Goal: Task Accomplishment & Management: Manage account settings

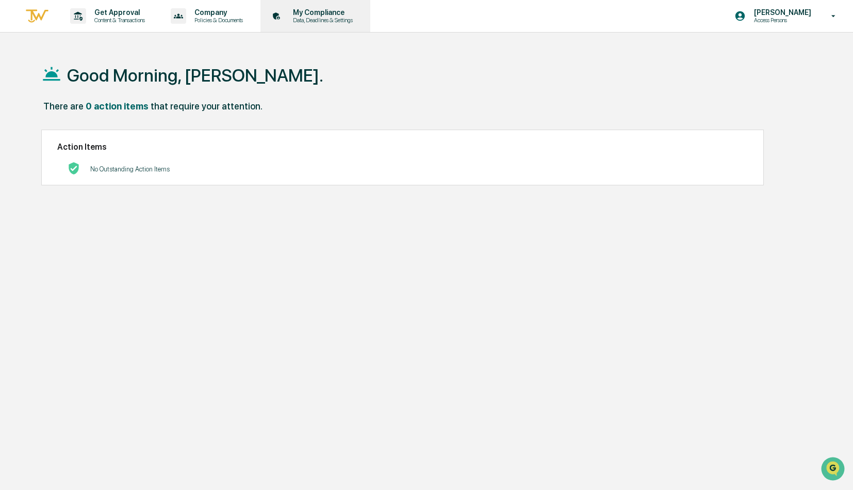
click at [321, 20] on p "Data, Deadlines & Settings" at bounding box center [321, 20] width 73 height 7
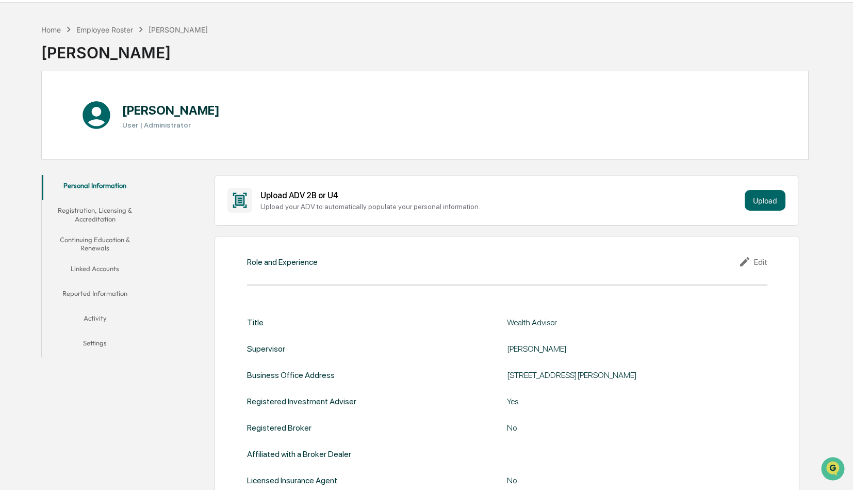
scroll to position [31, 0]
click at [108, 220] on button "Registration, Licensing & Accreditation" at bounding box center [95, 213] width 107 height 29
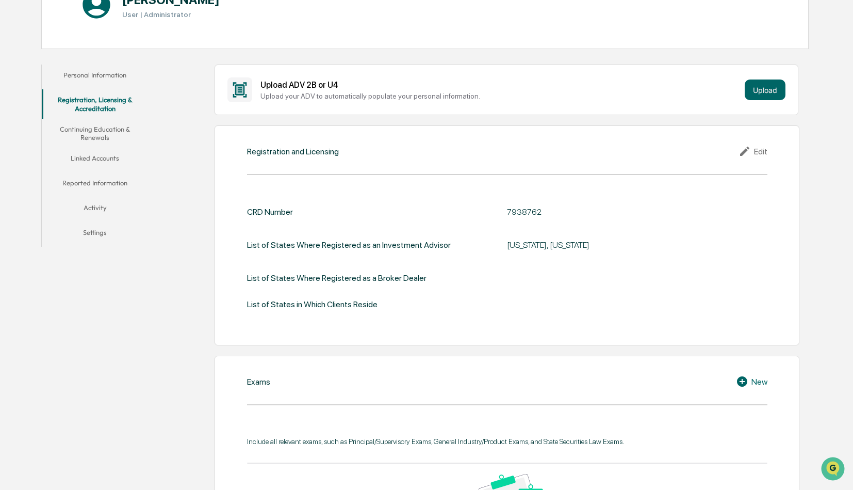
scroll to position [134, 0]
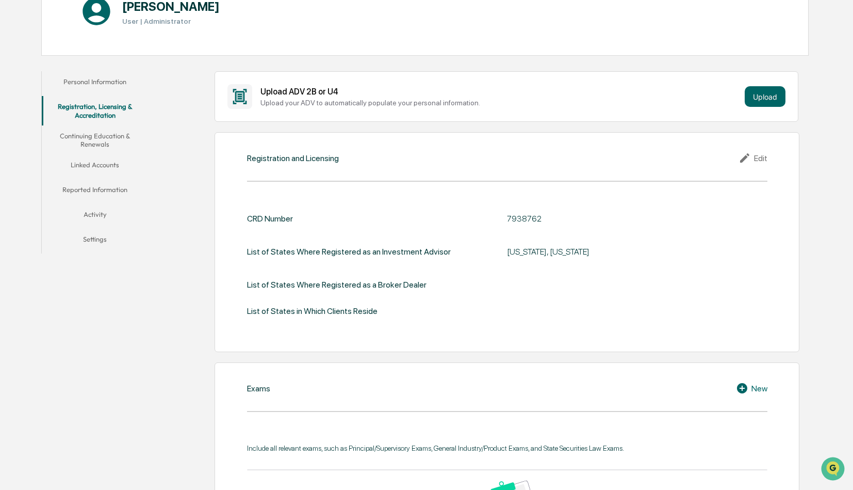
click at [106, 162] on button "Linked Accounts" at bounding box center [95, 166] width 107 height 25
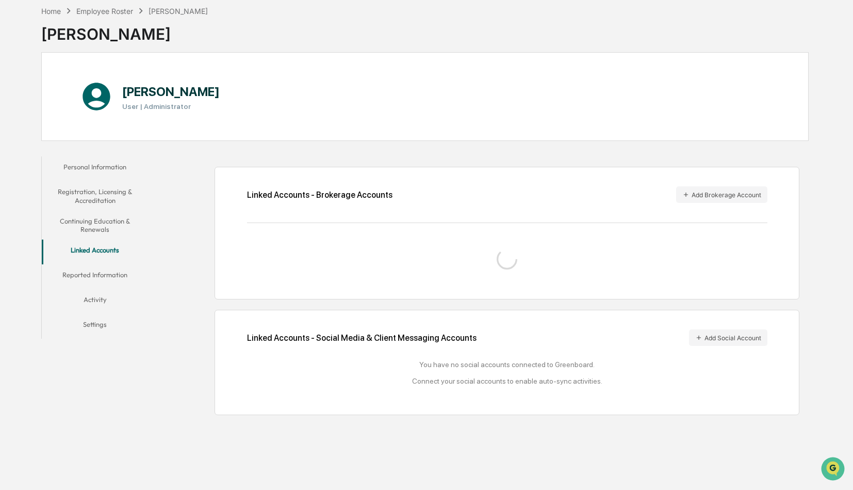
scroll to position [99, 0]
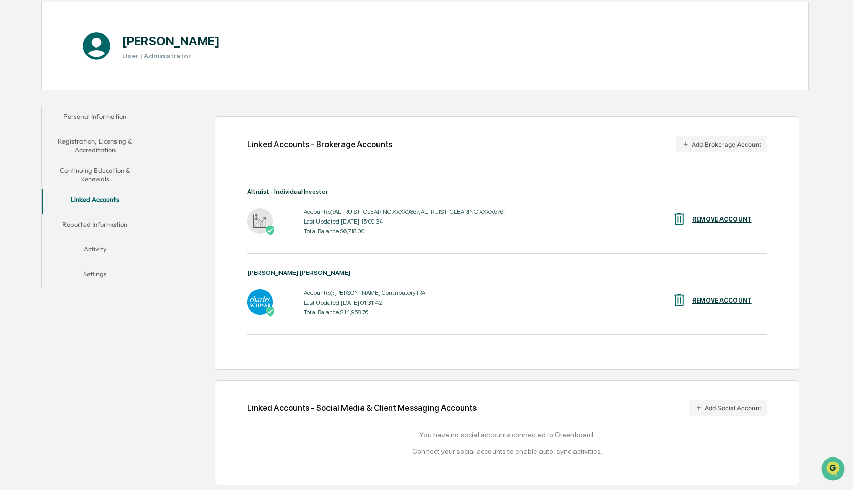
click at [103, 175] on button "Continuing Education & Renewals" at bounding box center [95, 174] width 107 height 29
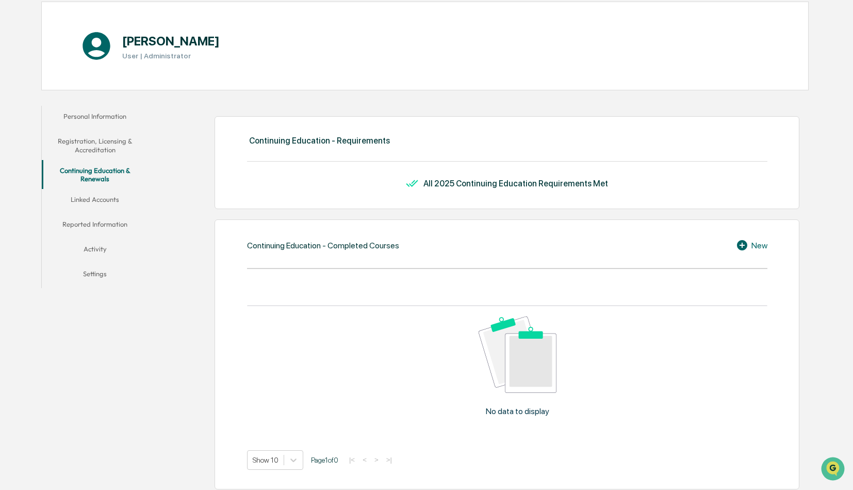
click at [106, 133] on button "Registration, Licensing & Accreditation" at bounding box center [95, 145] width 107 height 29
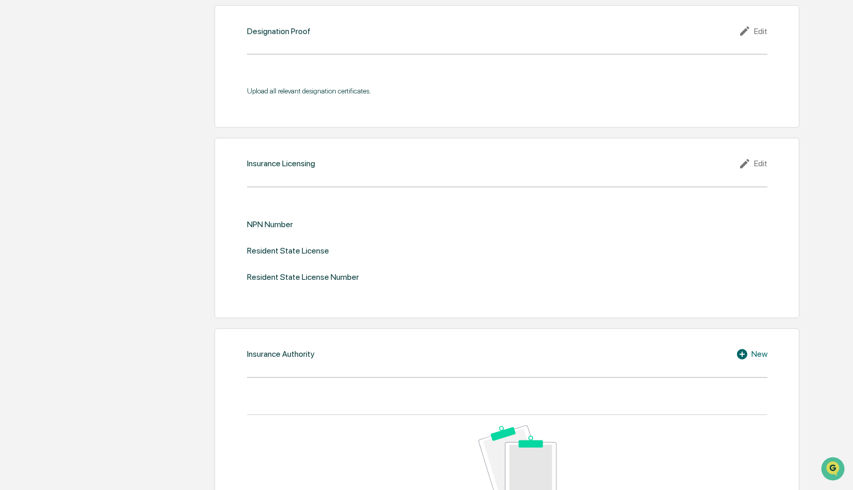
scroll to position [1073, 0]
click at [747, 161] on icon at bounding box center [746, 162] width 15 height 12
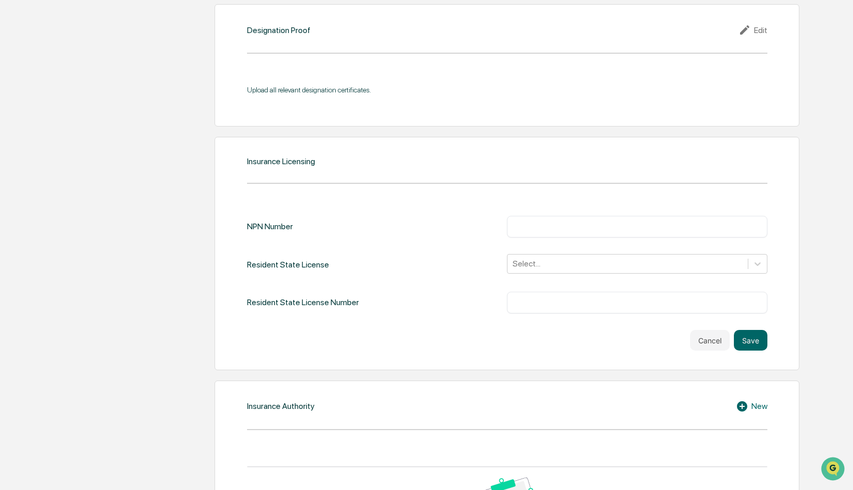
click at [545, 221] on input "text" at bounding box center [637, 226] width 245 height 10
click at [540, 227] on input "text" at bounding box center [637, 226] width 245 height 10
paste input "********"
type input "********"
click at [546, 260] on div at bounding box center [628, 263] width 230 height 12
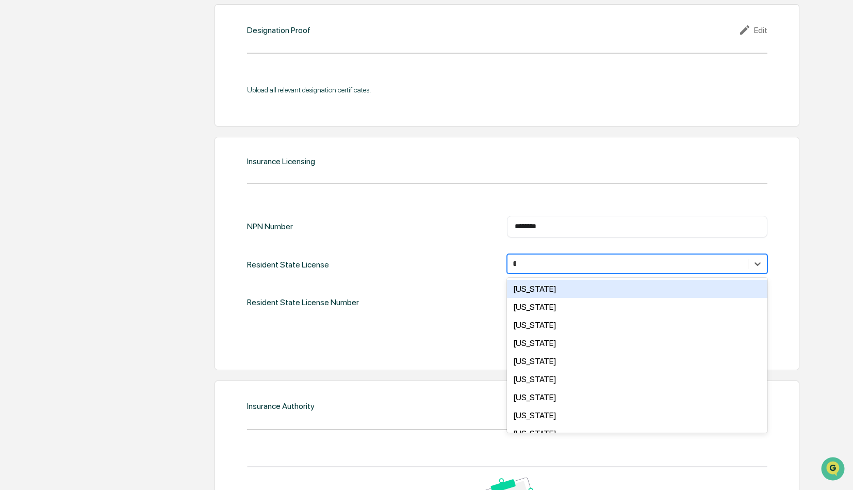
type input "**"
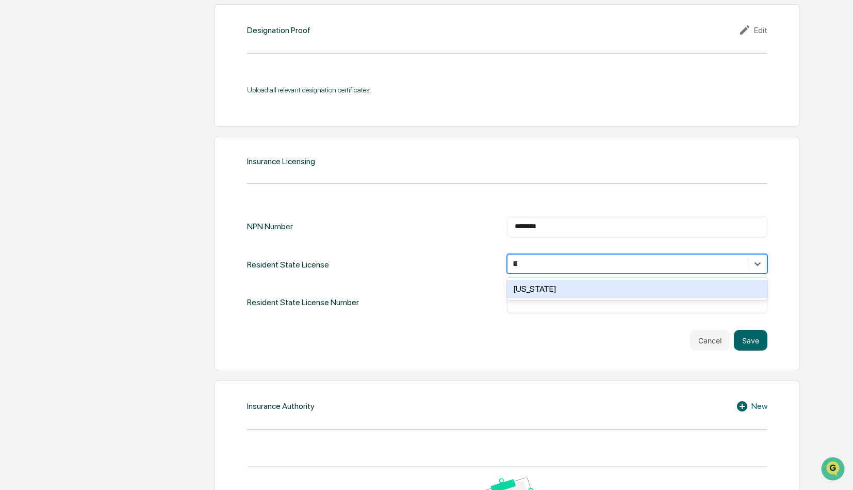
click at [536, 285] on div "[US_STATE]" at bounding box center [637, 289] width 260 height 18
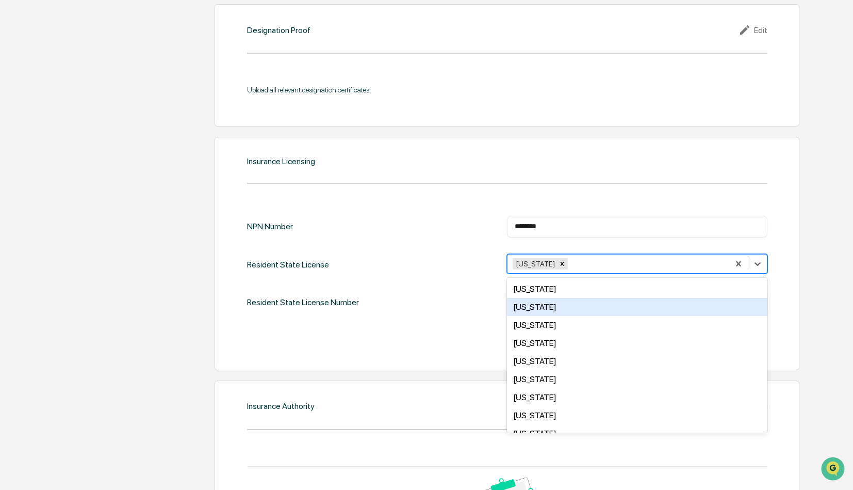
click at [458, 326] on div "NPN Number ******** ​ Resident State License option Illinois, selected. 49 resu…" at bounding box center [507, 283] width 521 height 135
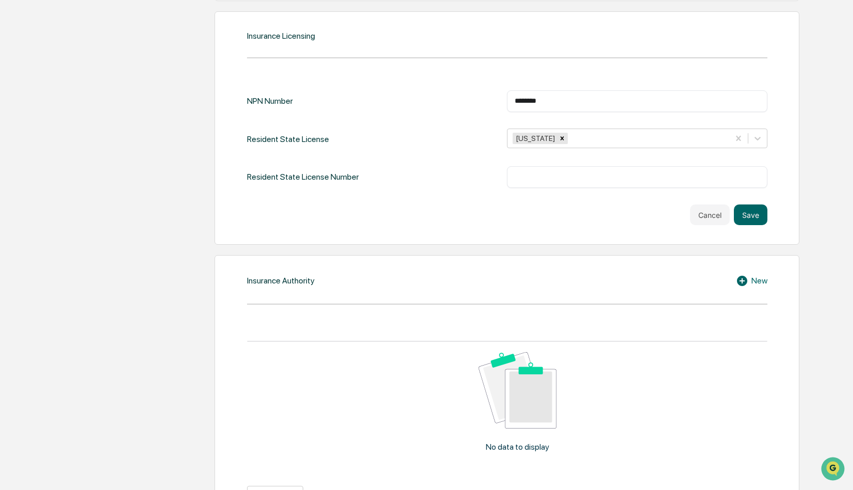
scroll to position [1196, 0]
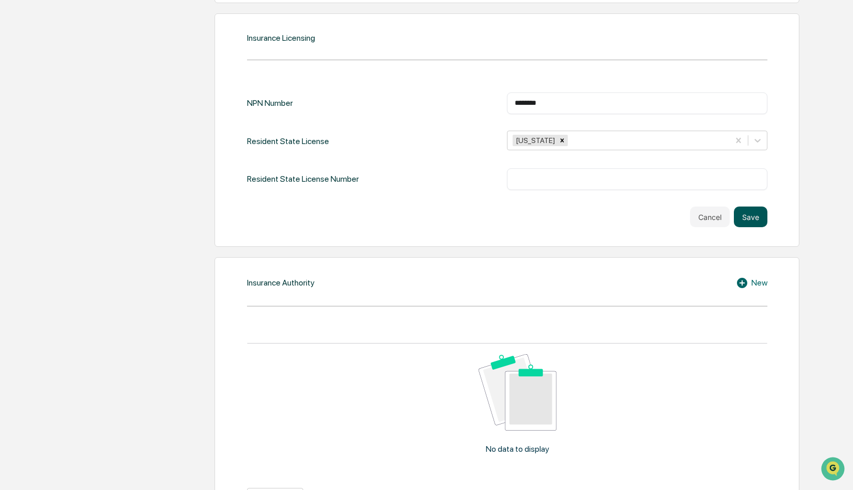
click at [758, 216] on button "Save" at bounding box center [751, 216] width 34 height 21
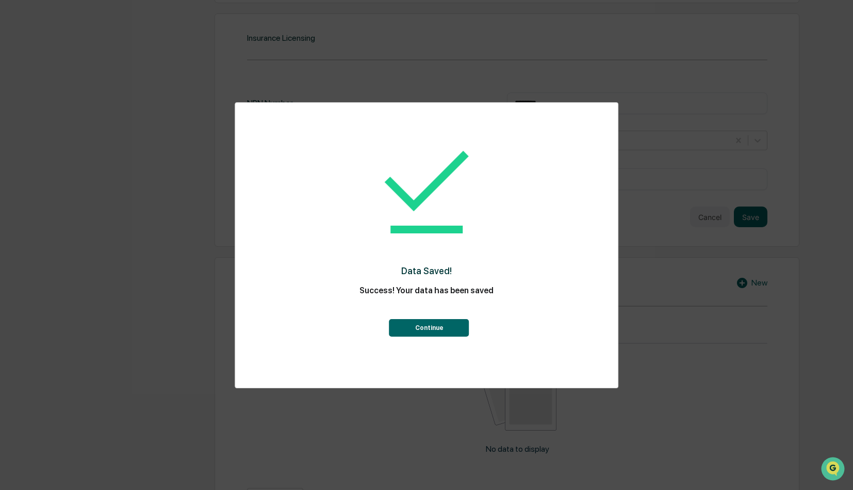
click at [429, 323] on button "Continue" at bounding box center [430, 328] width 80 height 18
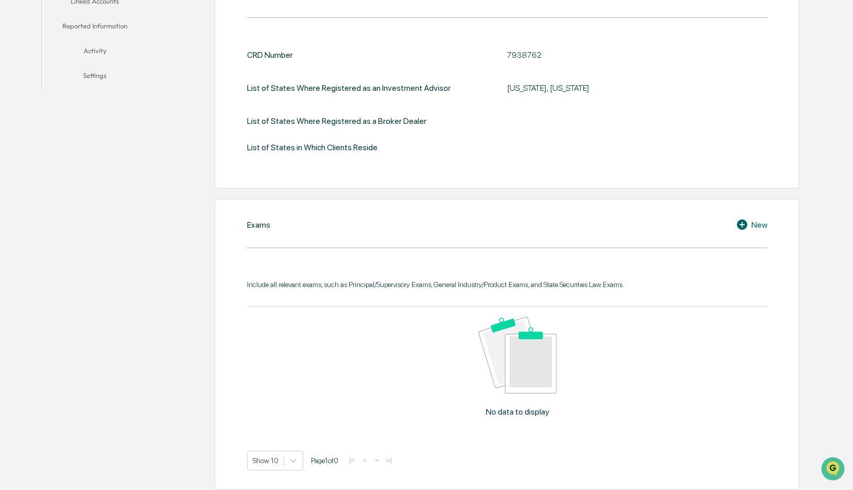
click at [458, 134] on div "CRD Number 7938762 List of States Where Registered as an Investment Advisor Ill…" at bounding box center [507, 101] width 521 height 102
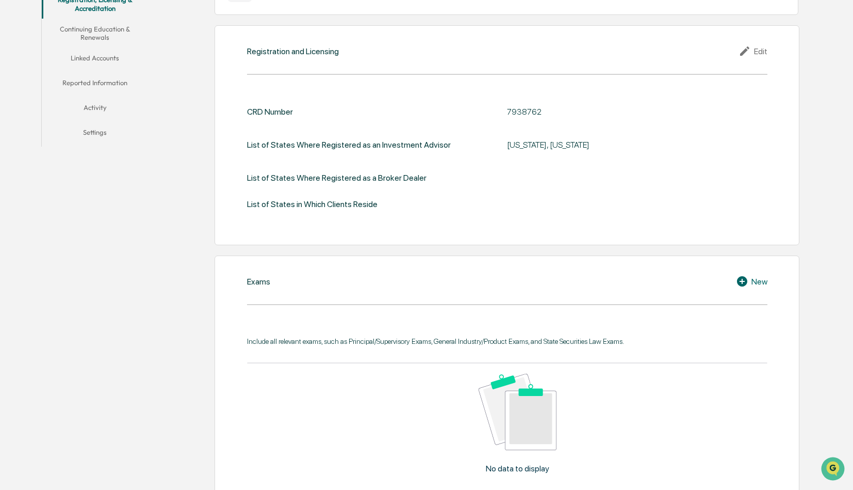
scroll to position [240, 0]
click at [752, 279] on div "New" at bounding box center [751, 282] width 31 height 12
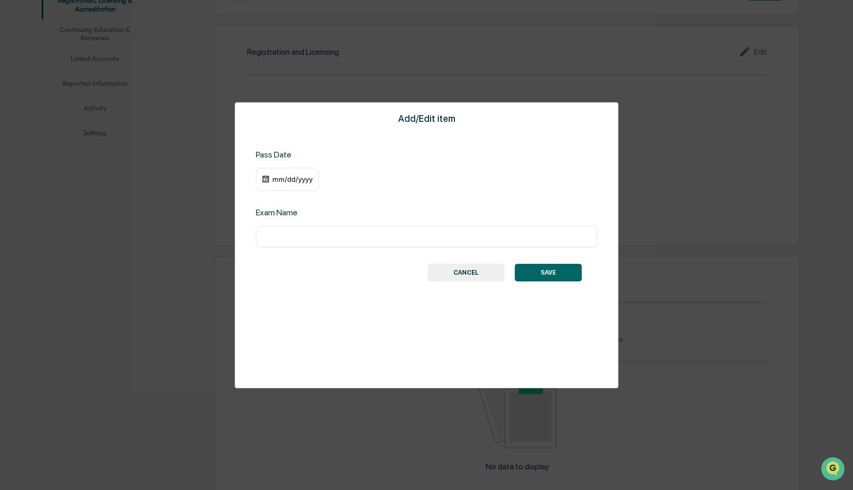
click at [370, 241] on input "text" at bounding box center [427, 236] width 326 height 10
click at [451, 273] on button "CANCEL" at bounding box center [466, 273] width 77 height 18
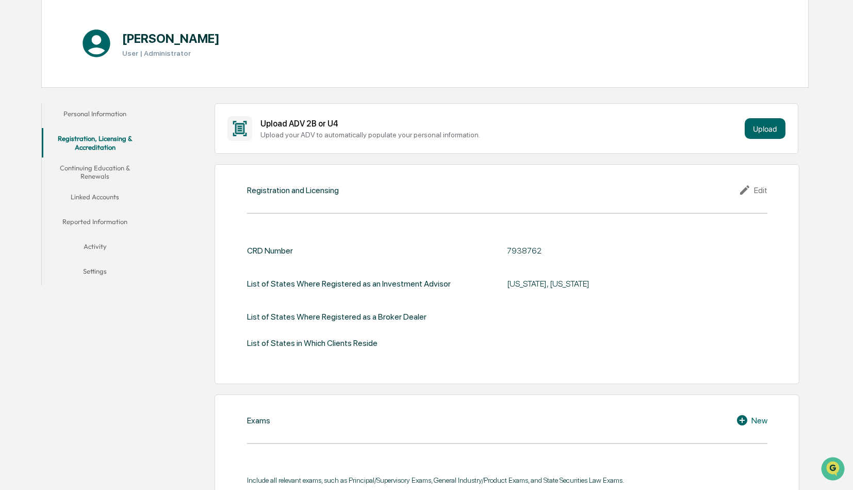
scroll to position [92, 0]
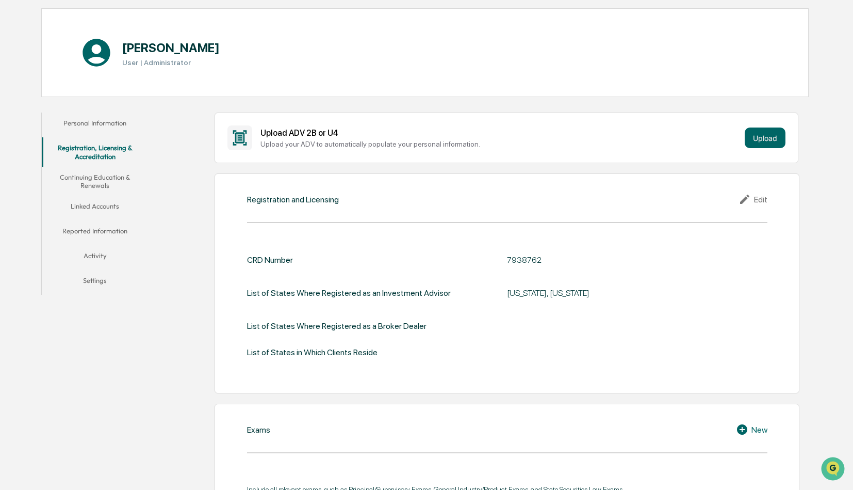
click at [91, 140] on button "Registration, Licensing & Accreditation" at bounding box center [95, 151] width 107 height 29
click at [95, 116] on button "Personal Information" at bounding box center [95, 124] width 107 height 25
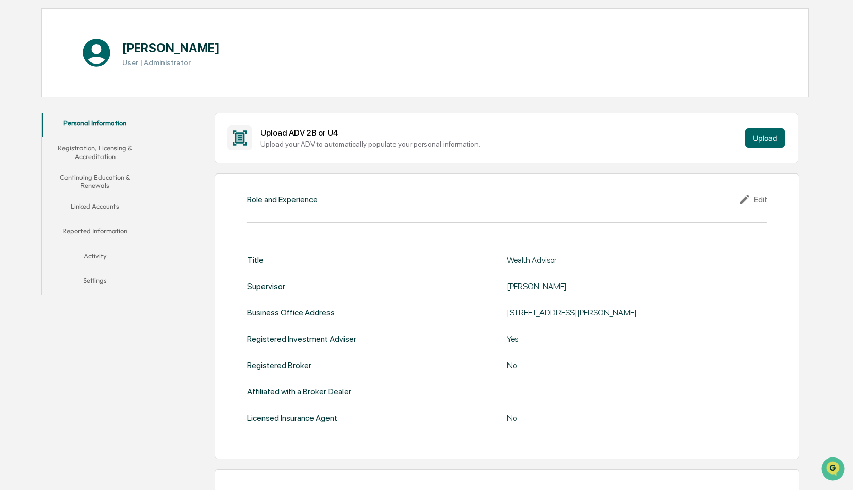
click at [98, 162] on button "Registration, Licensing & Accreditation" at bounding box center [95, 151] width 107 height 29
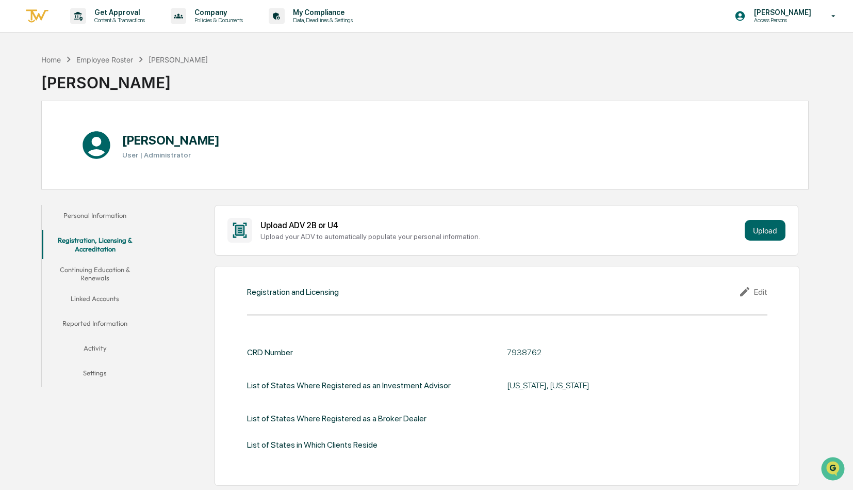
click at [67, 273] on button "Continuing Education & Renewals" at bounding box center [95, 273] width 107 height 29
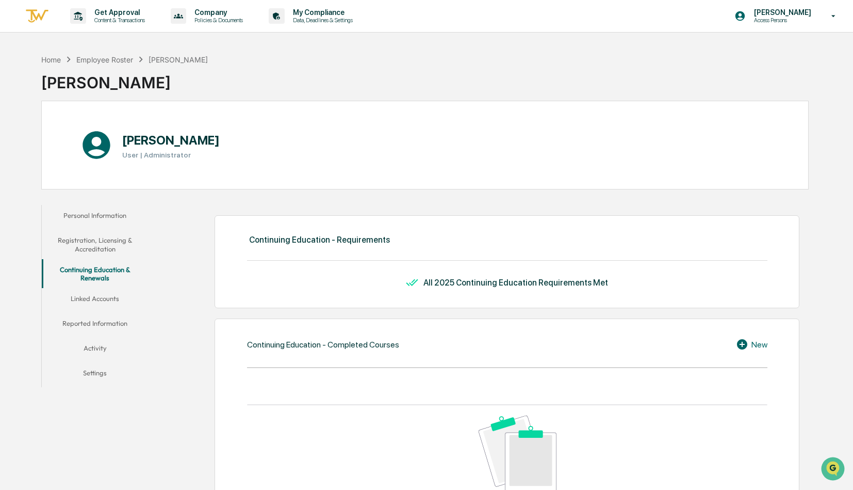
click at [99, 291] on button "Linked Accounts" at bounding box center [95, 300] width 107 height 25
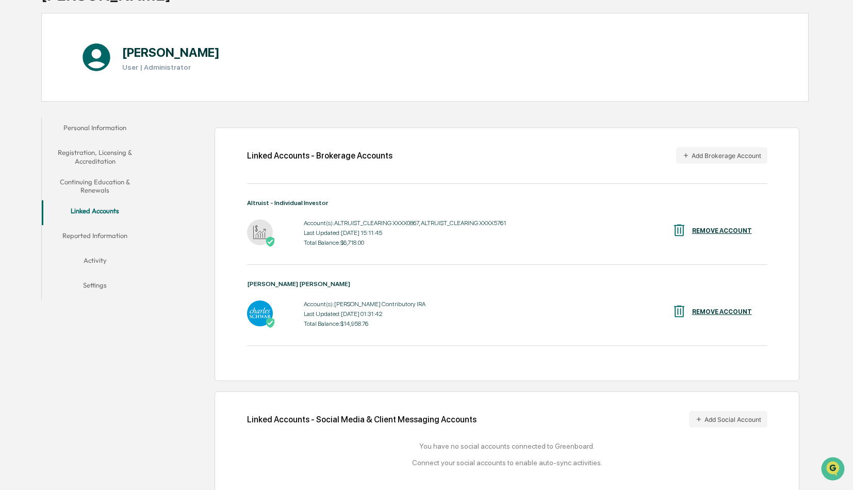
scroll to position [99, 0]
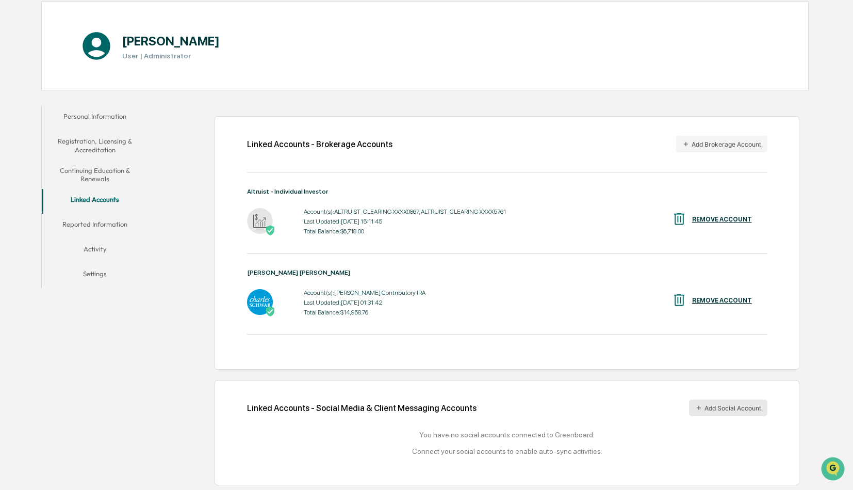
click at [699, 405] on icon at bounding box center [699, 407] width 7 height 7
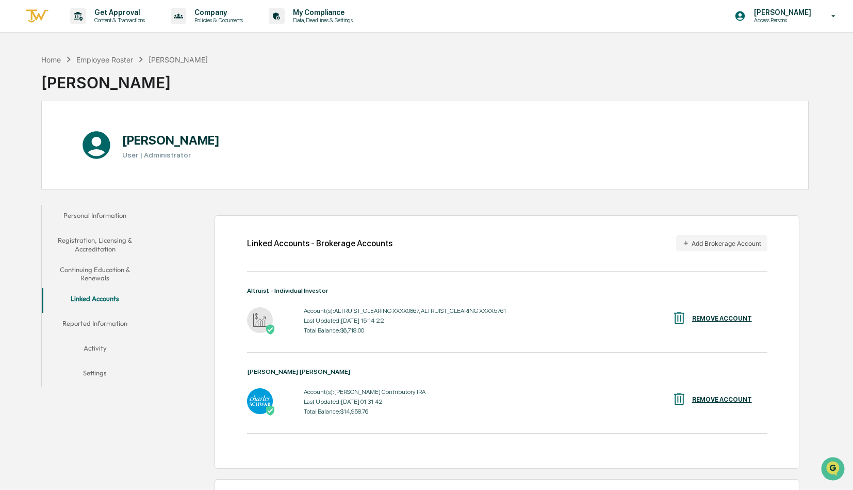
scroll to position [99, 0]
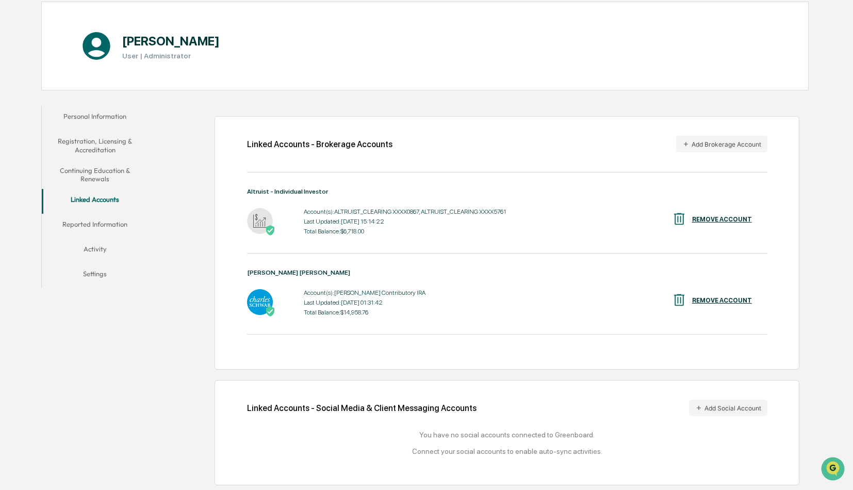
click at [103, 178] on button "Continuing Education & Renewals" at bounding box center [95, 174] width 107 height 29
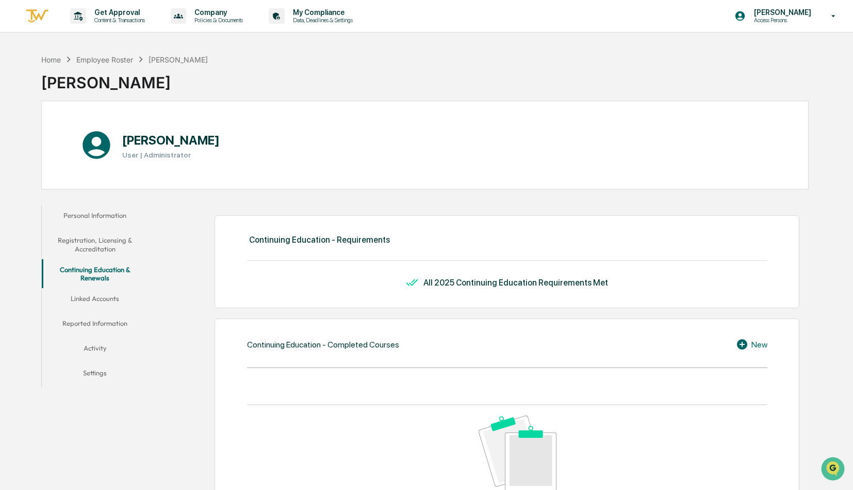
click at [79, 252] on button "Registration, Licensing & Accreditation" at bounding box center [95, 244] width 107 height 29
